Goal: Task Accomplishment & Management: Use online tool/utility

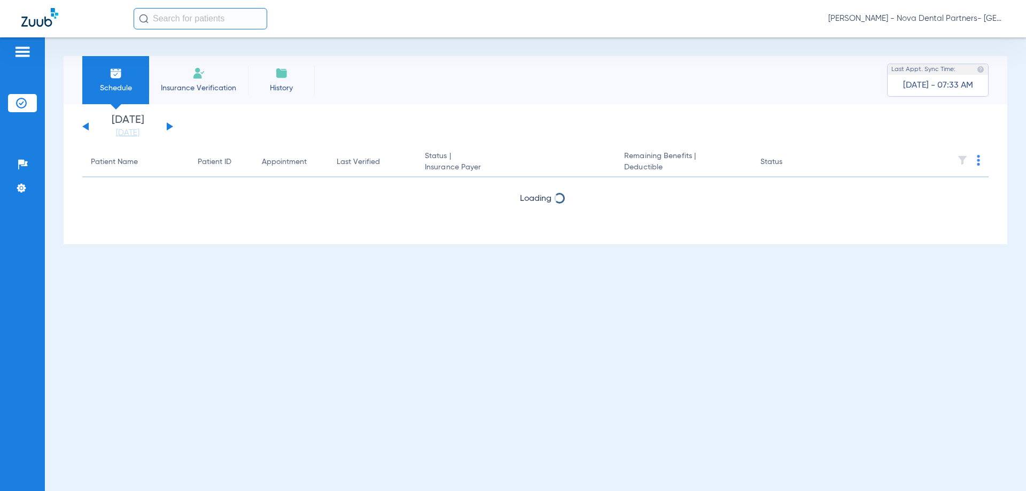
click at [171, 129] on div "[DATE] [DATE] [DATE] [DATE] [DATE] [DATE] [DATE] [DATE] [DATE] [DATE] [DATE] [D…" at bounding box center [127, 127] width 91 height 24
click at [168, 122] on div "[DATE] [DATE] [DATE] [DATE] [DATE] [DATE] [DATE] [DATE] [DATE] [DATE] [DATE] [D…" at bounding box center [127, 127] width 91 height 24
click at [168, 126] on button at bounding box center [170, 126] width 6 height 8
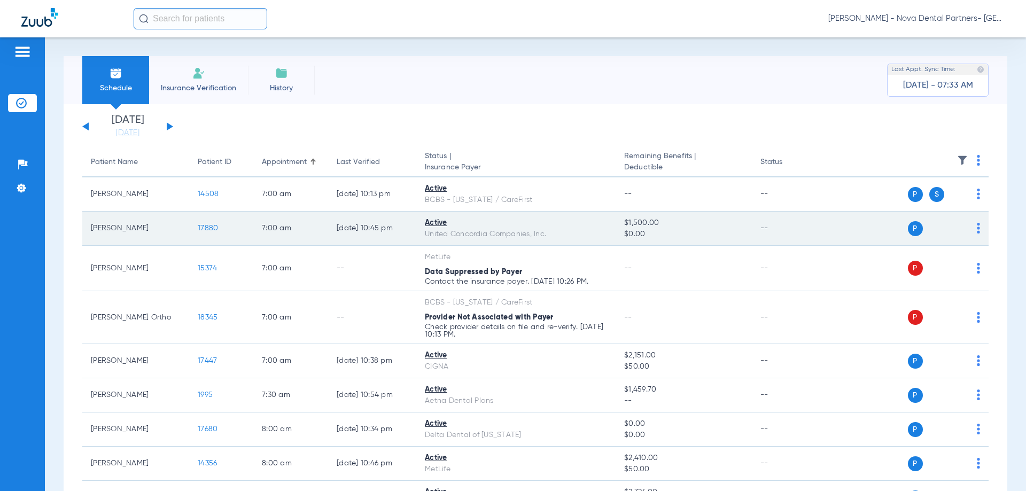
click at [977, 228] on img at bounding box center [978, 228] width 3 height 11
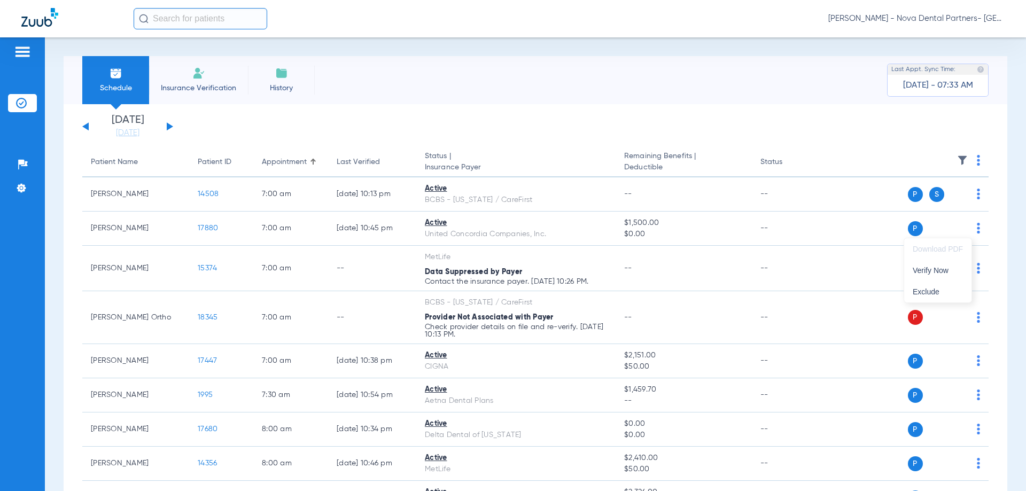
click at [209, 226] on div at bounding box center [513, 245] width 1026 height 491
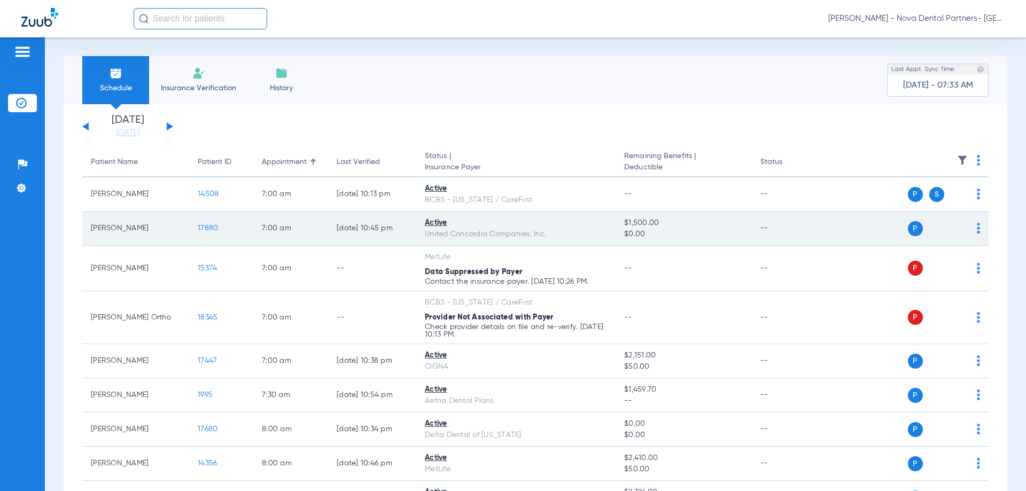
click at [209, 226] on span "17880" at bounding box center [208, 227] width 20 height 7
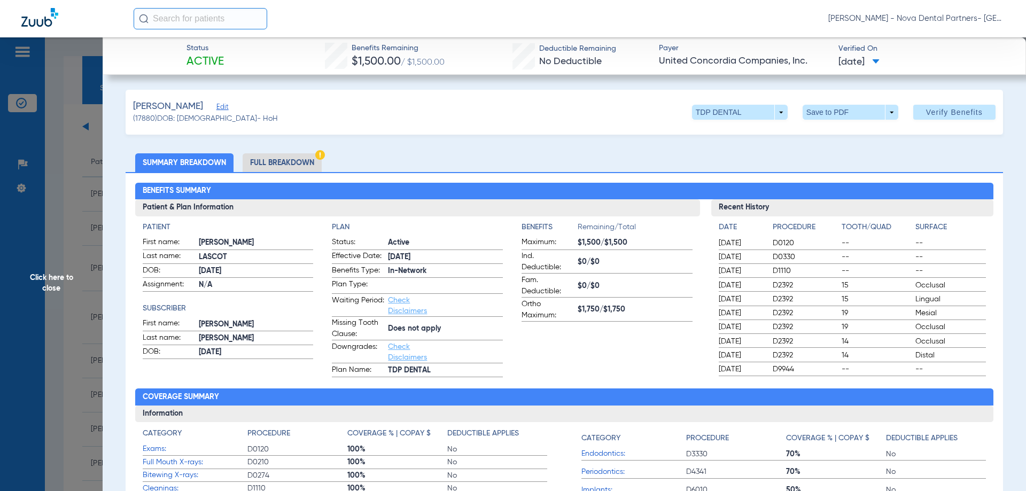
click at [877, 63] on span "[DATE]" at bounding box center [858, 62] width 41 height 13
click at [935, 113] on div at bounding box center [513, 245] width 1026 height 491
click at [935, 113] on span "Verify Benefits" at bounding box center [954, 112] width 57 height 9
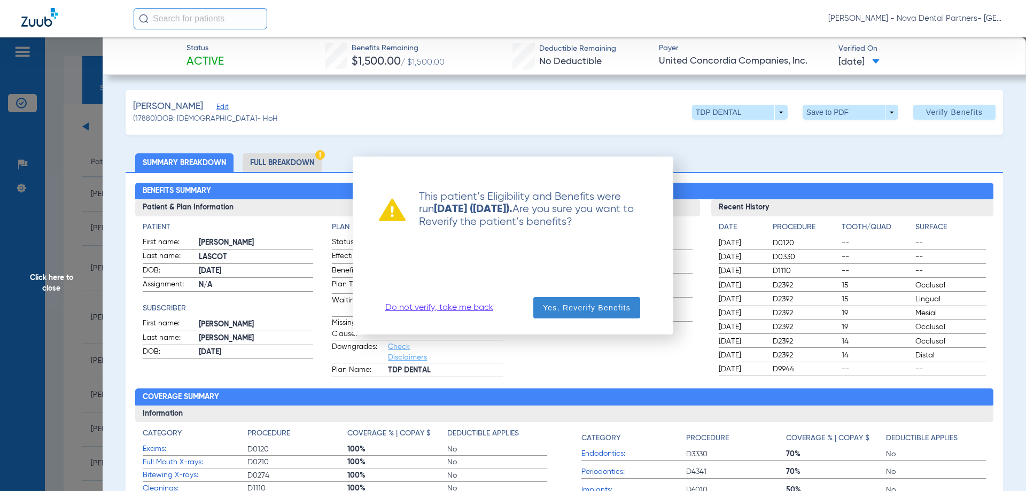
click at [579, 304] on span "Yes, Reverify Benefits" at bounding box center [587, 307] width 88 height 11
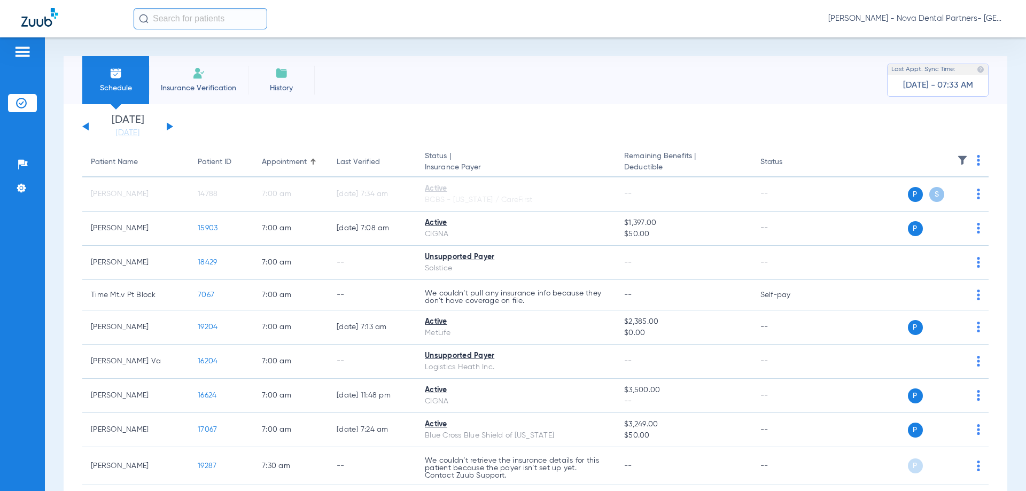
click at [166, 128] on div "[DATE] [DATE] [DATE] [DATE] [DATE] [DATE] [DATE] [DATE] [DATE] [DATE] [DATE] [D…" at bounding box center [127, 127] width 91 height 24
click at [170, 127] on button at bounding box center [170, 126] width 6 height 8
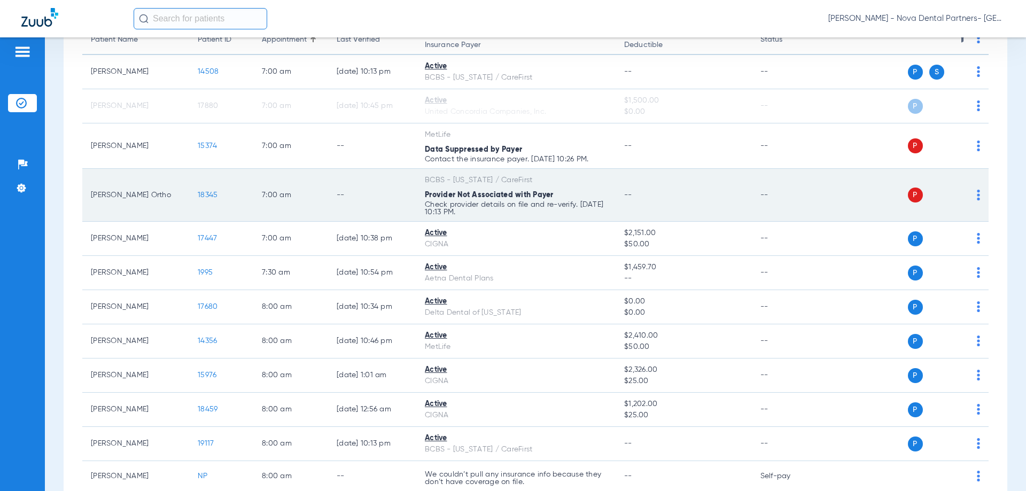
scroll to position [143, 0]
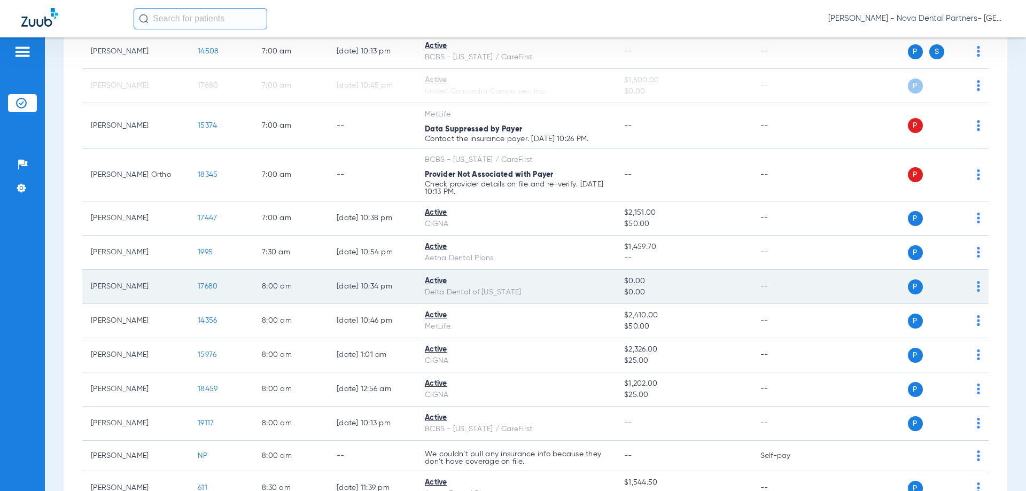
click at [208, 288] on span "17680" at bounding box center [208, 286] width 20 height 7
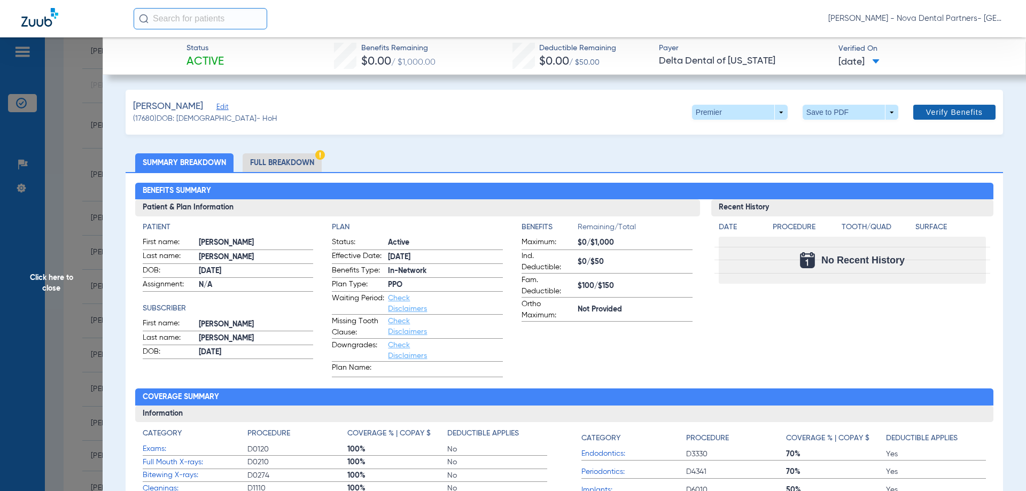
click at [947, 108] on span "Verify Benefits" at bounding box center [954, 112] width 57 height 9
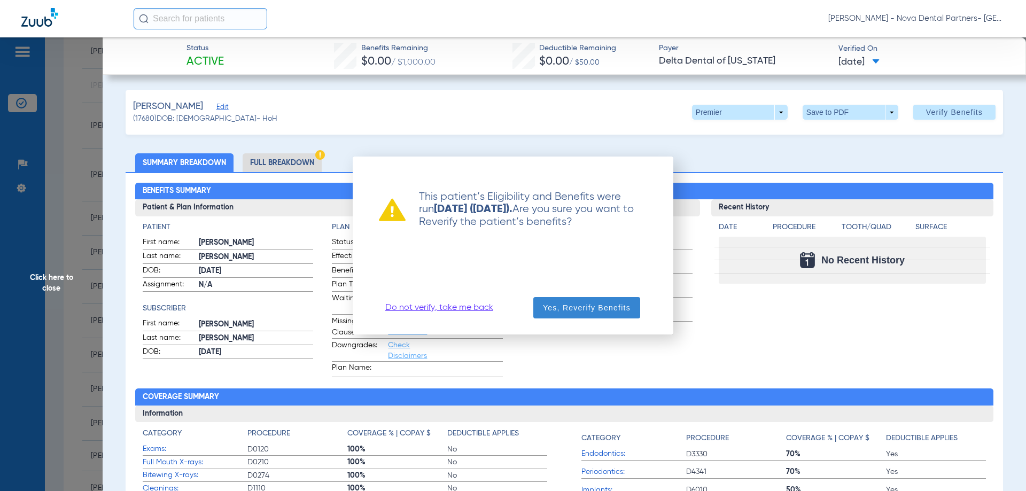
click at [588, 306] on span "Yes, Reverify Benefits" at bounding box center [587, 307] width 88 height 11
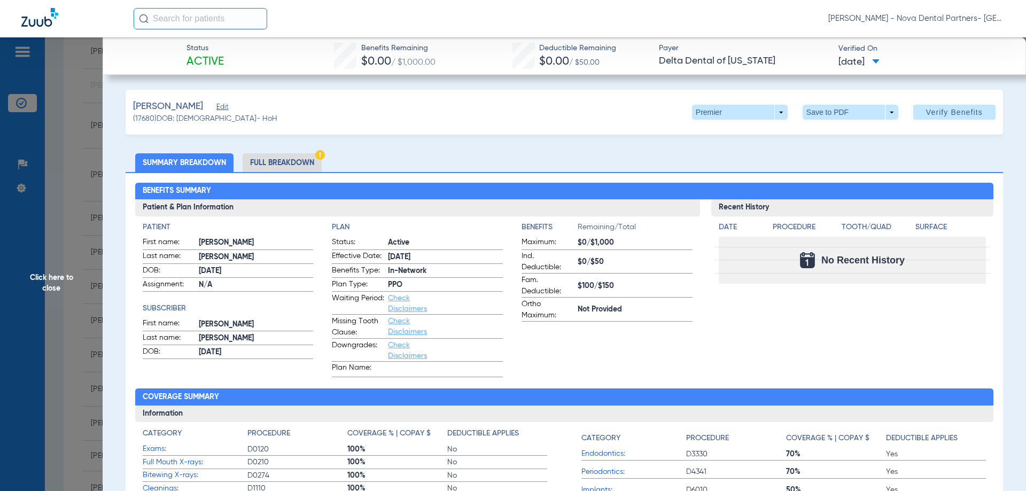
click at [277, 157] on li "Full Breakdown" at bounding box center [282, 162] width 79 height 19
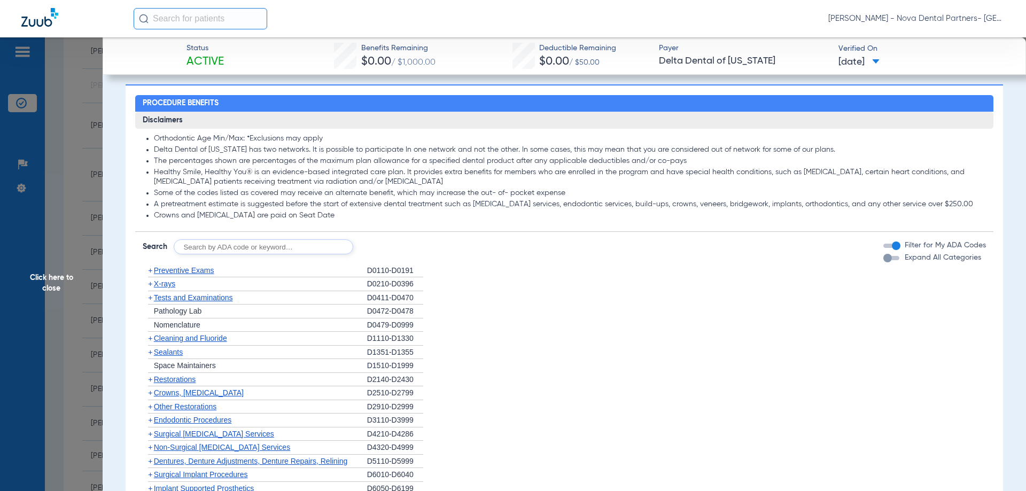
scroll to position [591, 0]
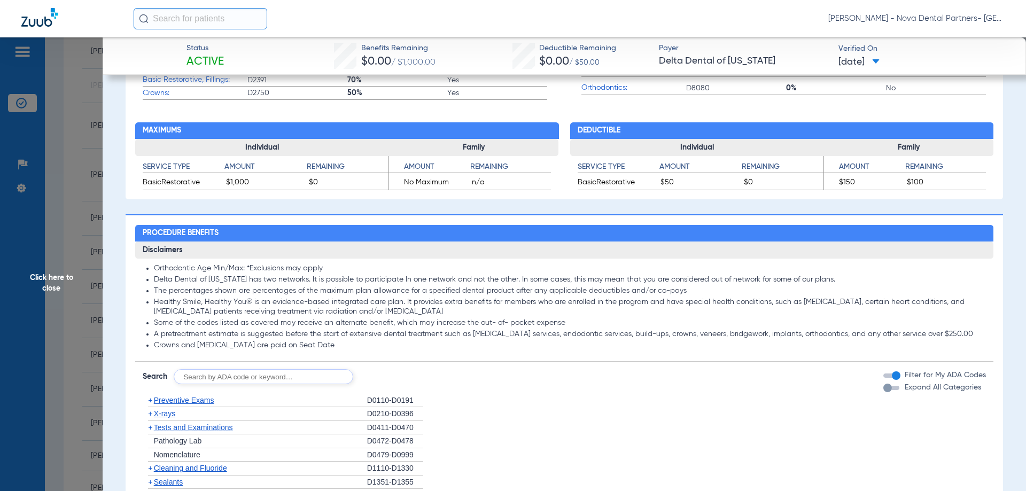
click at [883, 390] on div "button" at bounding box center [887, 388] width 9 height 9
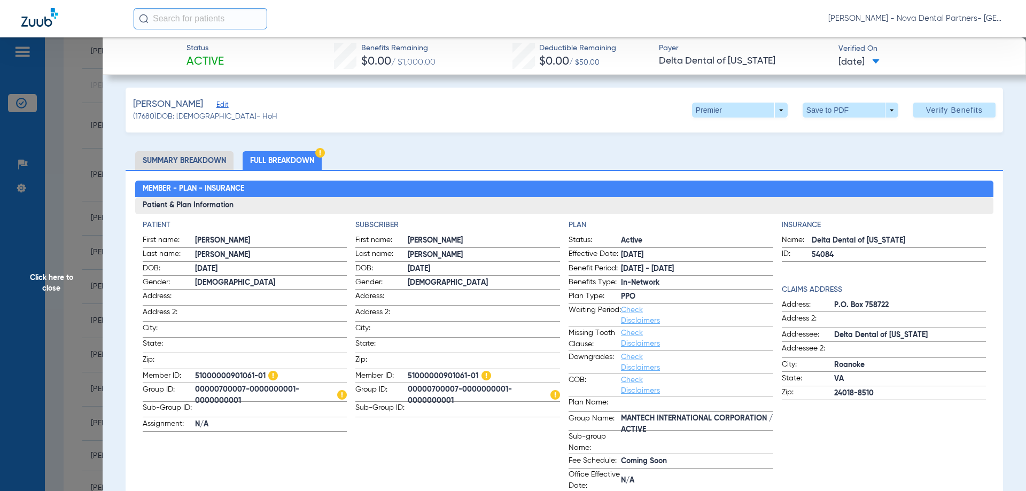
scroll to position [0, 0]
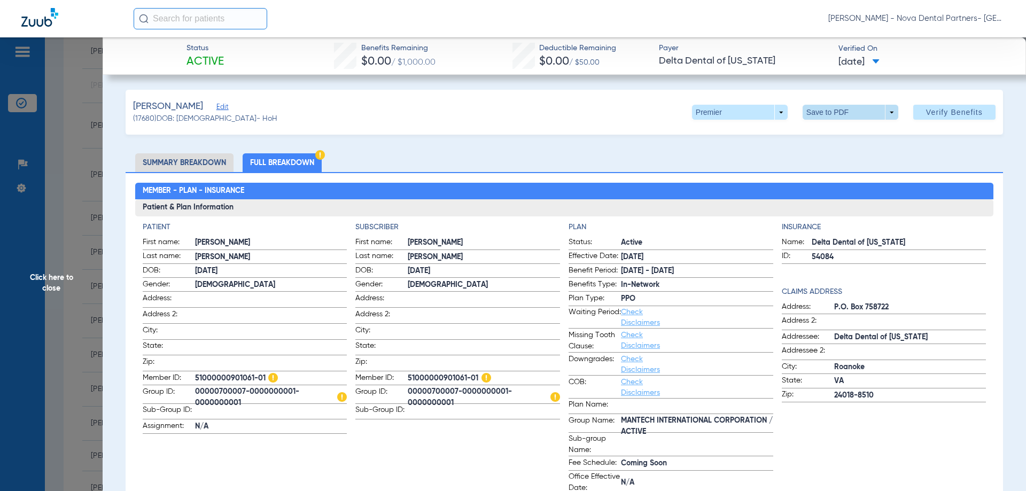
click at [884, 112] on span at bounding box center [851, 112] width 96 height 15
click at [827, 138] on button "insert_drive_file Save to PDF" at bounding box center [835, 133] width 81 height 21
click at [148, 106] on span "Borneman, Rachel" at bounding box center [168, 106] width 70 height 13
copy span "Borneman"
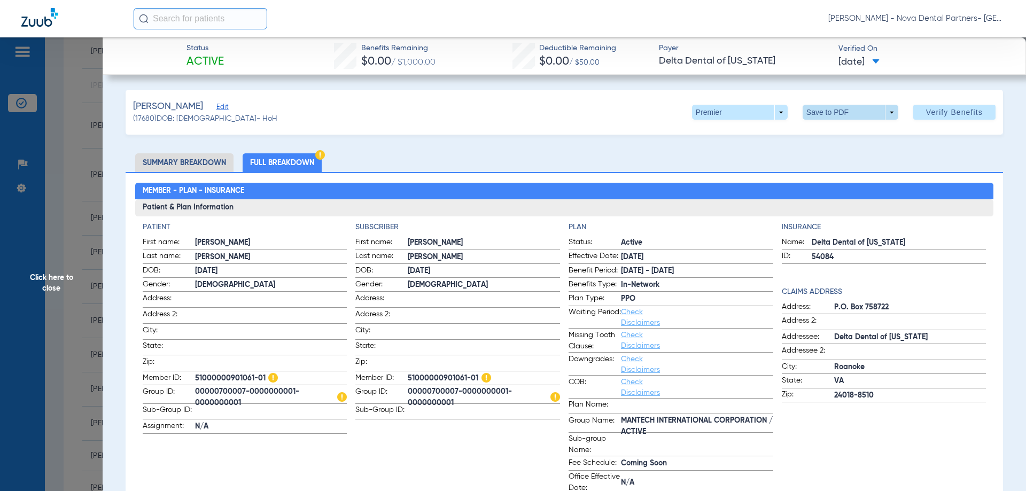
click at [883, 108] on span at bounding box center [851, 112] width 96 height 15
click at [780, 175] on div at bounding box center [513, 245] width 1026 height 491
